Goal: Transaction & Acquisition: Subscribe to service/newsletter

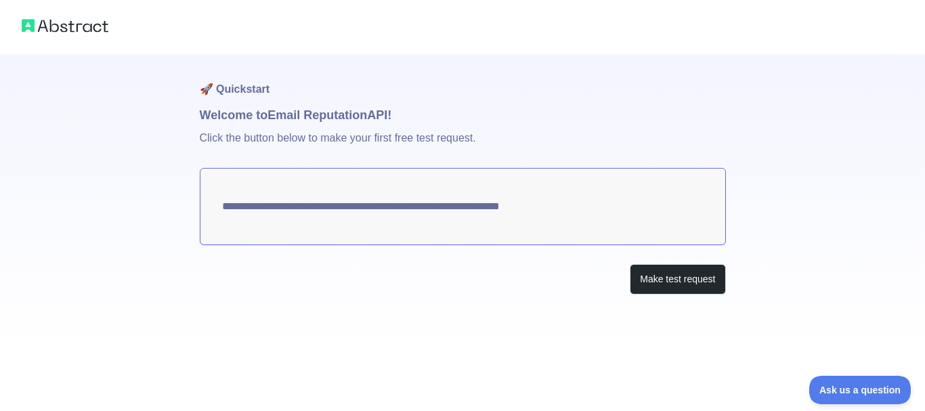
click at [914, 184] on div "**********" at bounding box center [462, 174] width 925 height 349
click at [696, 269] on button "Make test request" at bounding box center [677, 279] width 95 height 30
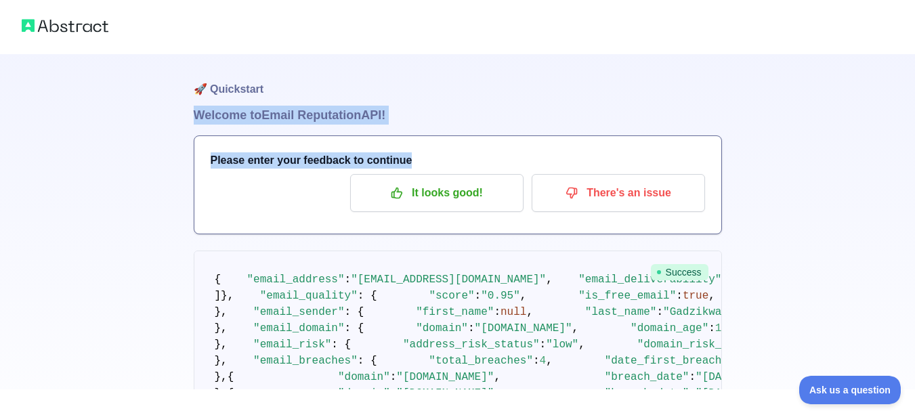
drag, startPoint x: 902, startPoint y: 81, endPoint x: 924, endPoint y: 165, distance: 86.2
click at [914, 165] on html "🚀 Quickstart Welcome to Email Reputation API! Please enter your feedback to con…" at bounding box center [457, 205] width 915 height 411
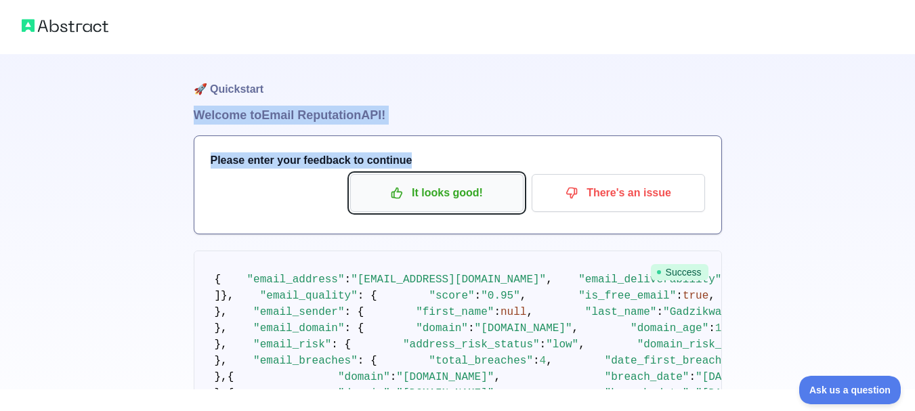
click at [447, 205] on button "It looks good!" at bounding box center [436, 193] width 173 height 38
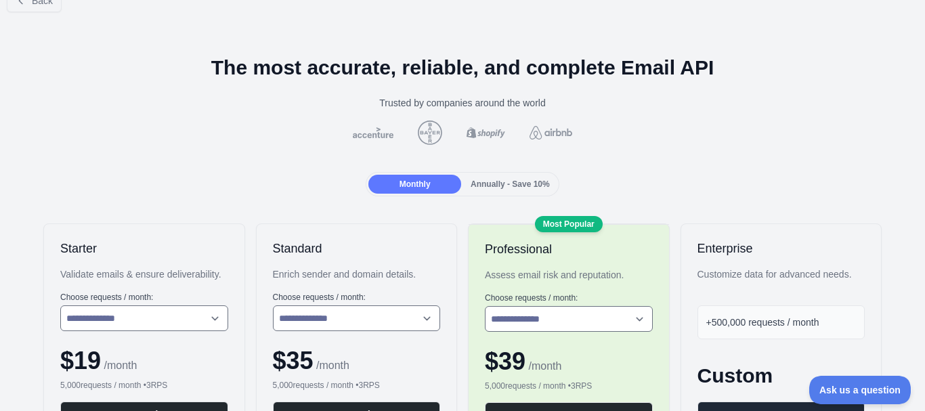
scroll to position [255, 0]
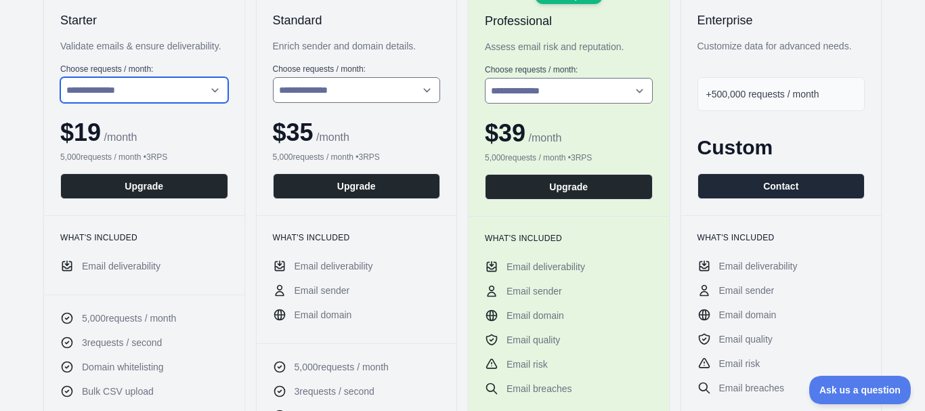
click at [205, 89] on select "**********" at bounding box center [144, 90] width 168 height 26
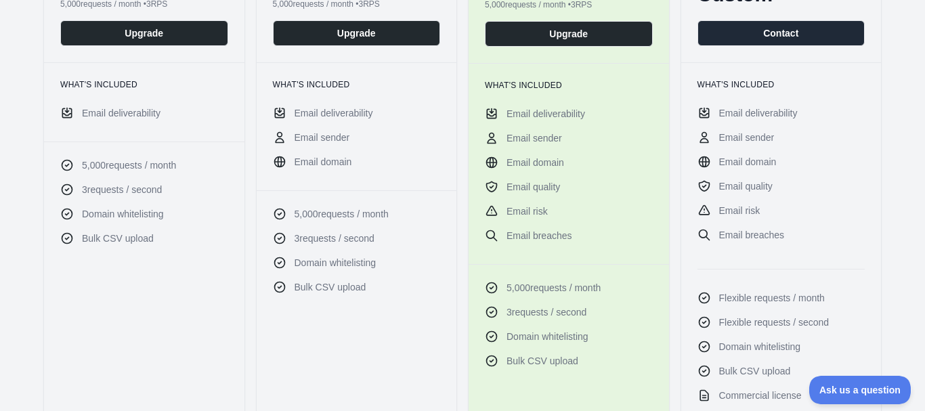
scroll to position [0, 0]
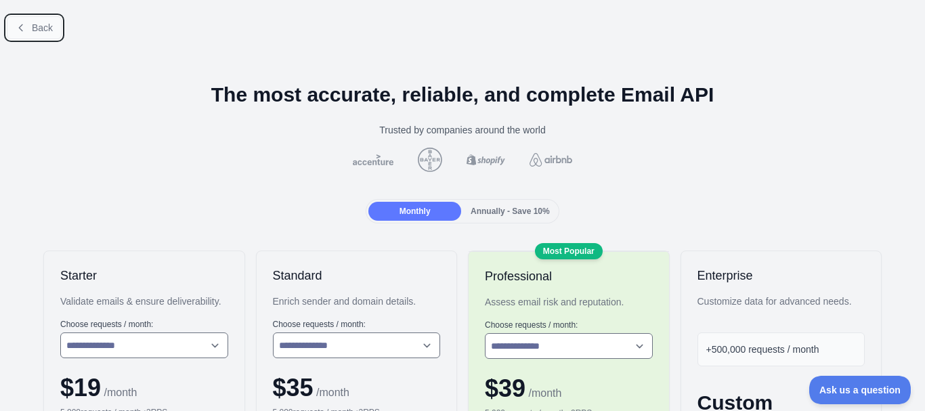
click at [30, 35] on button "Back" at bounding box center [34, 27] width 55 height 23
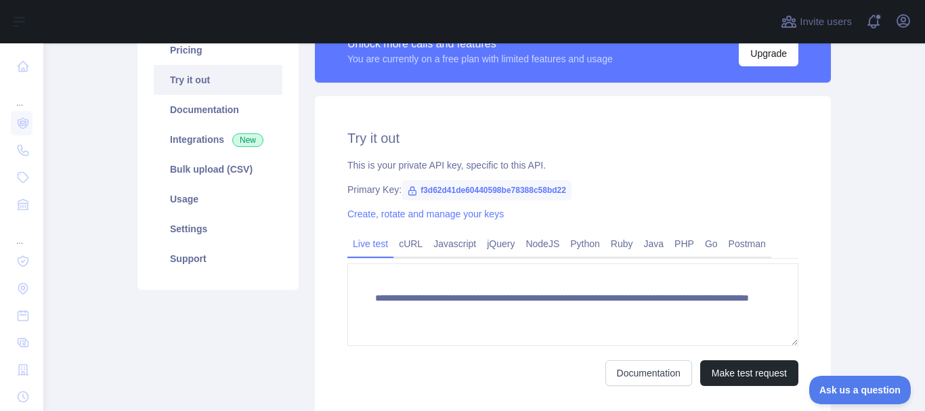
scroll to position [163, 0]
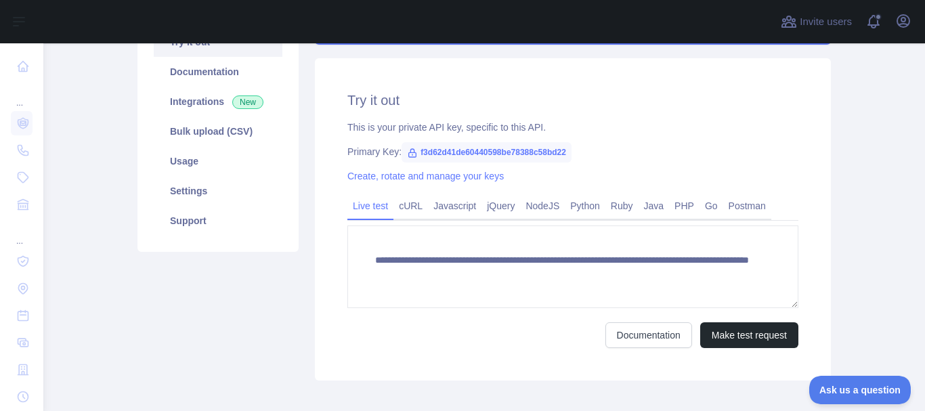
click at [481, 151] on span "f3d62d41de60440598be78388c58bd22" at bounding box center [487, 152] width 170 height 20
copy span "f3d62d41de60440598be78388c58bd22"
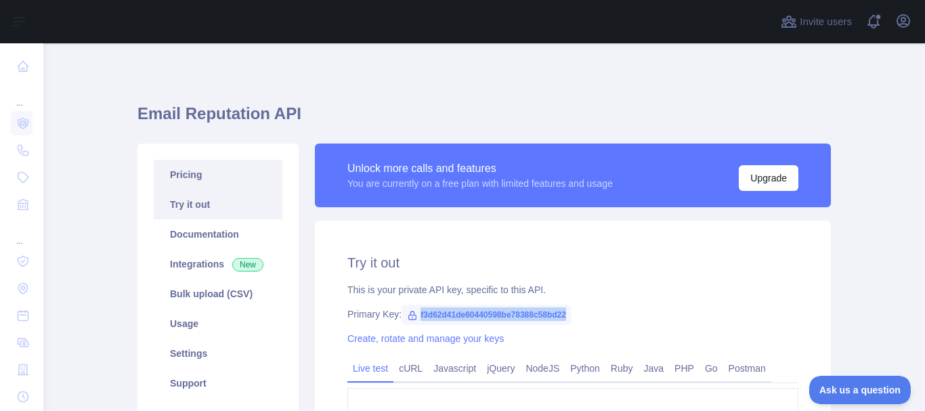
click at [201, 175] on link "Pricing" at bounding box center [218, 175] width 129 height 30
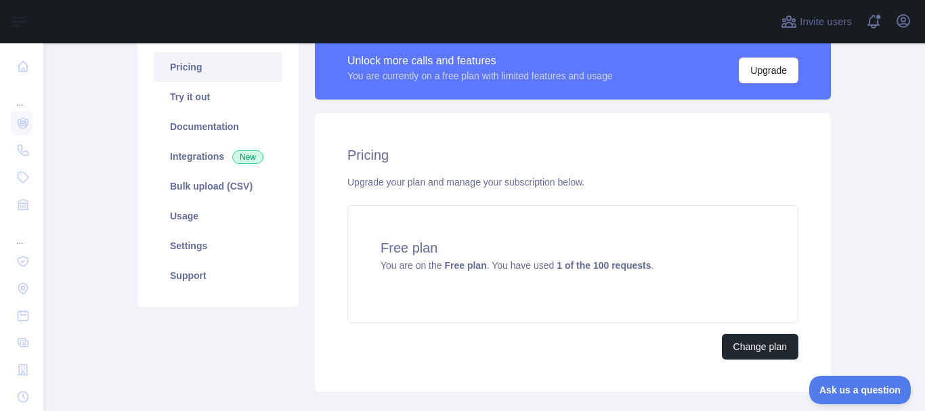
scroll to position [122, 0]
